Goal: Transaction & Acquisition: Purchase product/service

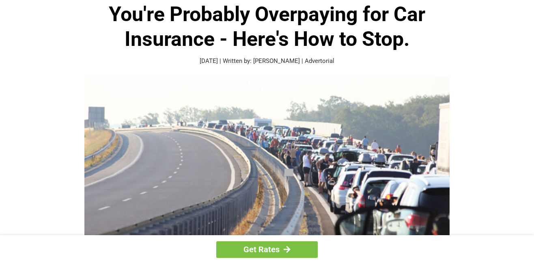
scroll to position [41, 0]
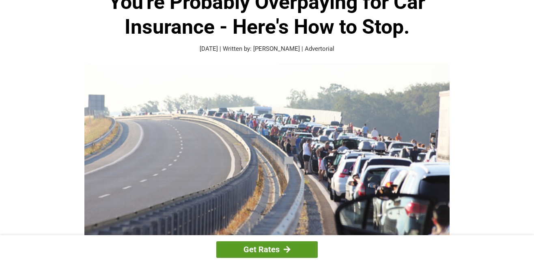
click at [265, 246] on link "Get Rates" at bounding box center [266, 249] width 101 height 17
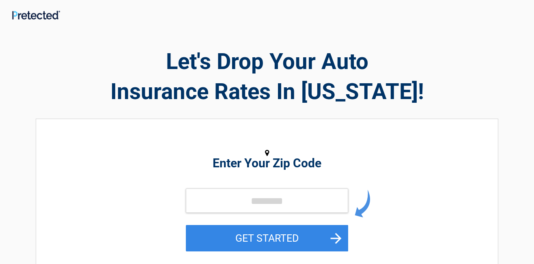
click at [297, 171] on div "Enter Your Zip Code GET STARTED" at bounding box center [267, 202] width 373 height 151
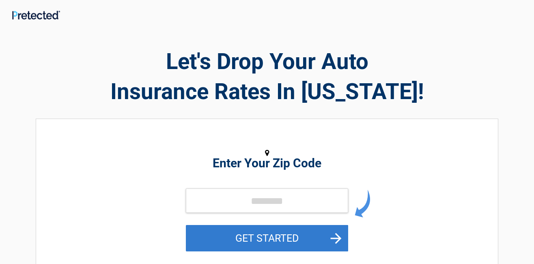
click at [317, 233] on button "GET STARTED" at bounding box center [267, 238] width 162 height 26
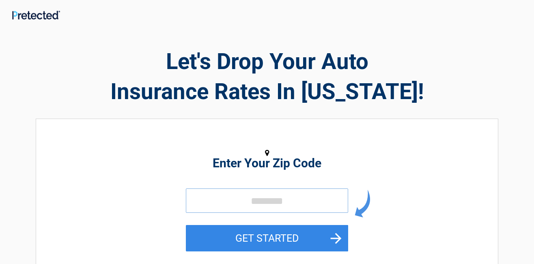
click at [309, 211] on input "tel" at bounding box center [267, 200] width 162 height 24
type input "*****"
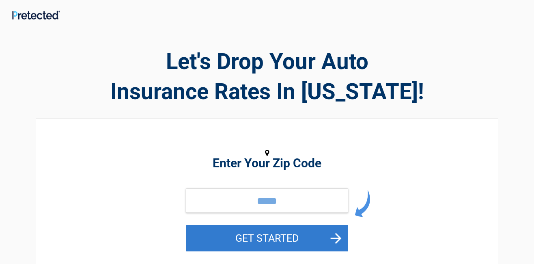
click at [314, 236] on button "GET STARTED" at bounding box center [267, 238] width 162 height 26
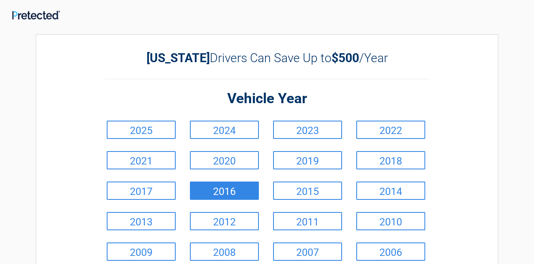
click at [220, 191] on link "2016" at bounding box center [224, 190] width 69 height 18
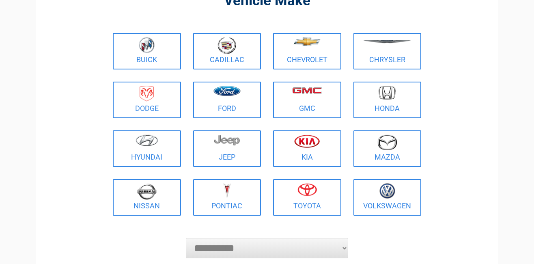
scroll to position [81, 0]
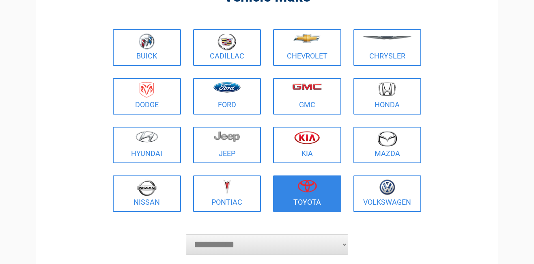
click at [297, 196] on figure at bounding box center [307, 188] width 58 height 18
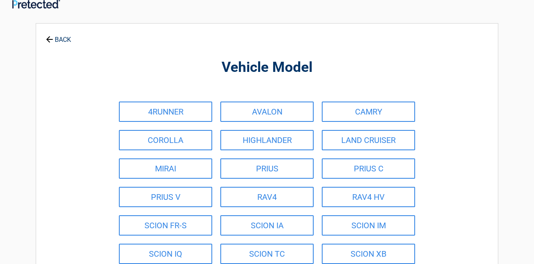
scroll to position [0, 0]
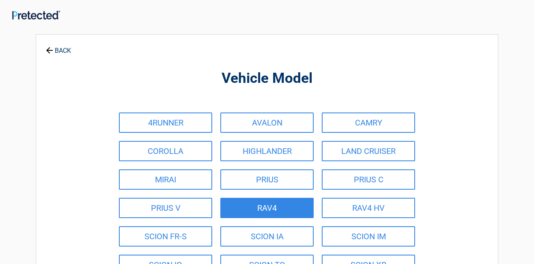
click at [270, 207] on link "RAV4" at bounding box center [266, 208] width 93 height 20
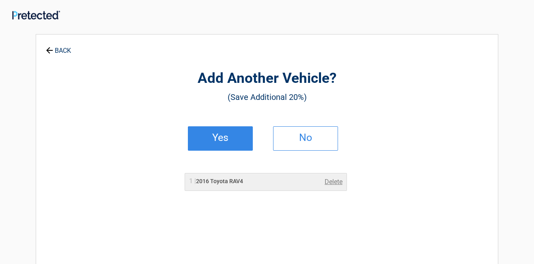
click at [230, 143] on link "Yes" at bounding box center [220, 138] width 65 height 24
